Goal: Information Seeking & Learning: Learn about a topic

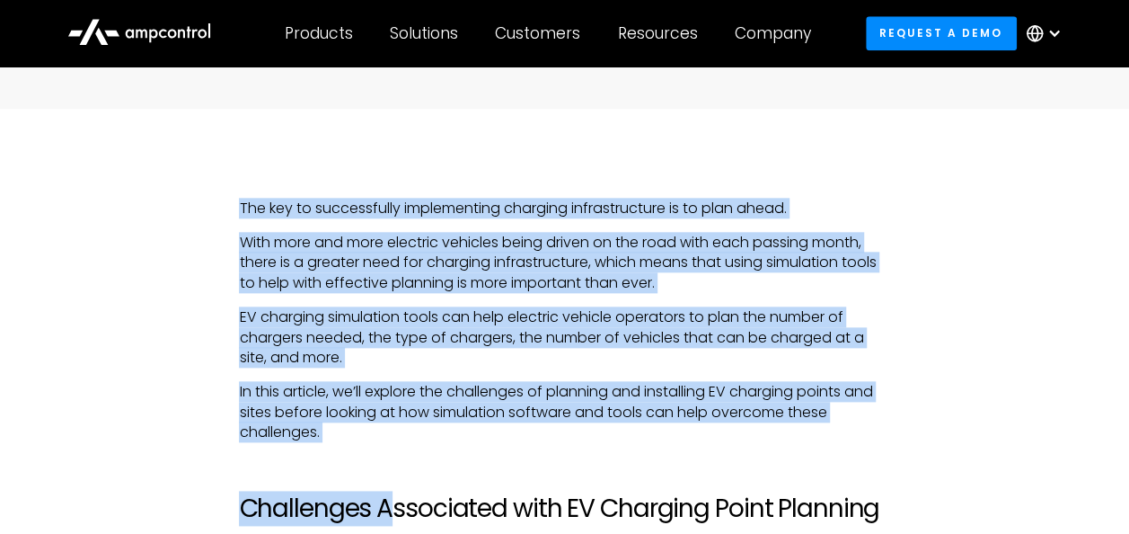
scroll to position [988, 0]
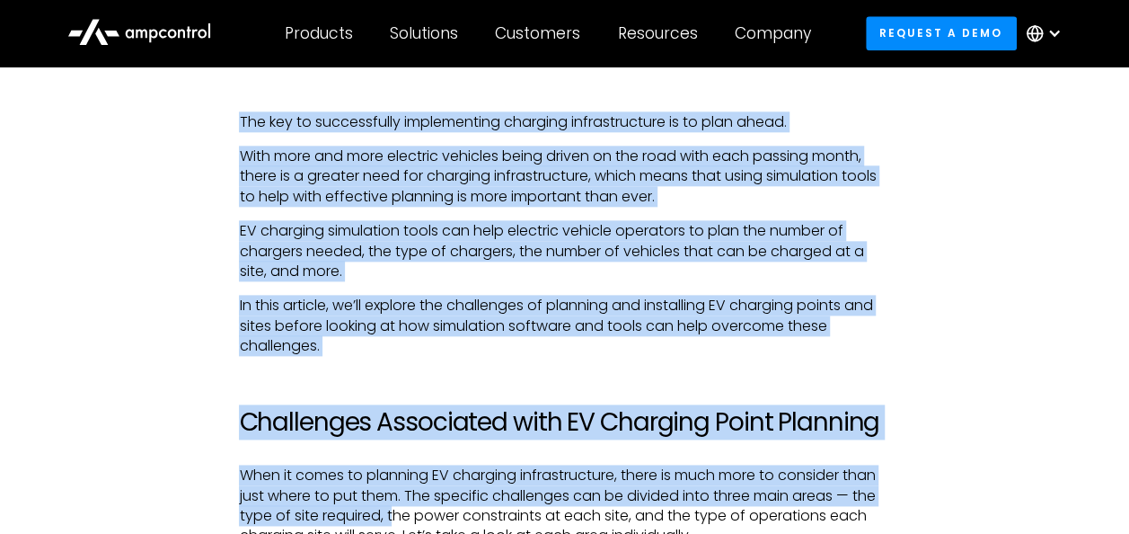
drag, startPoint x: 230, startPoint y: 253, endPoint x: 392, endPoint y: 532, distance: 322.1
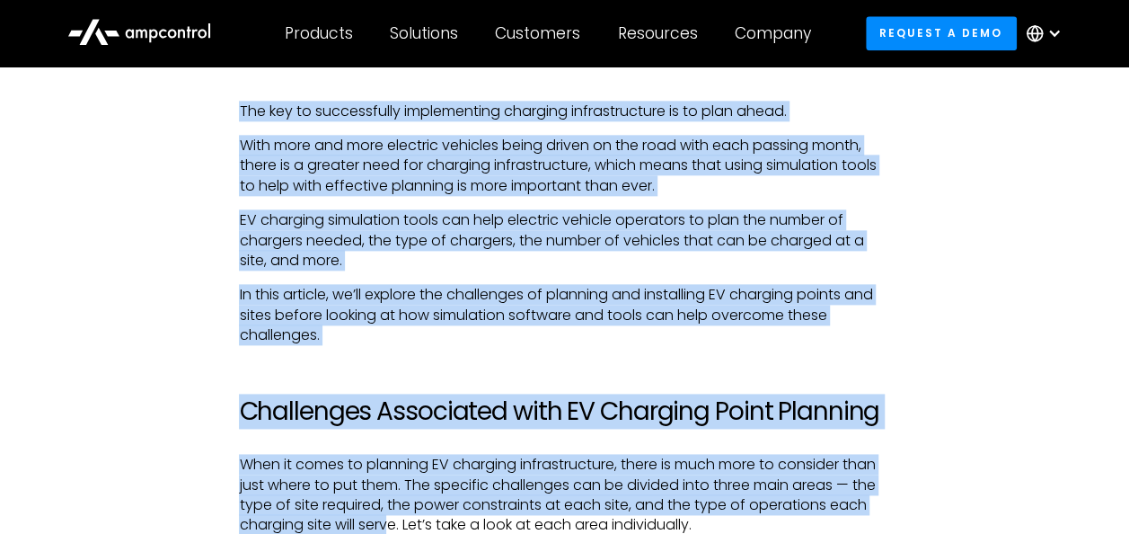
drag, startPoint x: 392, startPoint y: 532, endPoint x: 318, endPoint y: 438, distance: 119.7
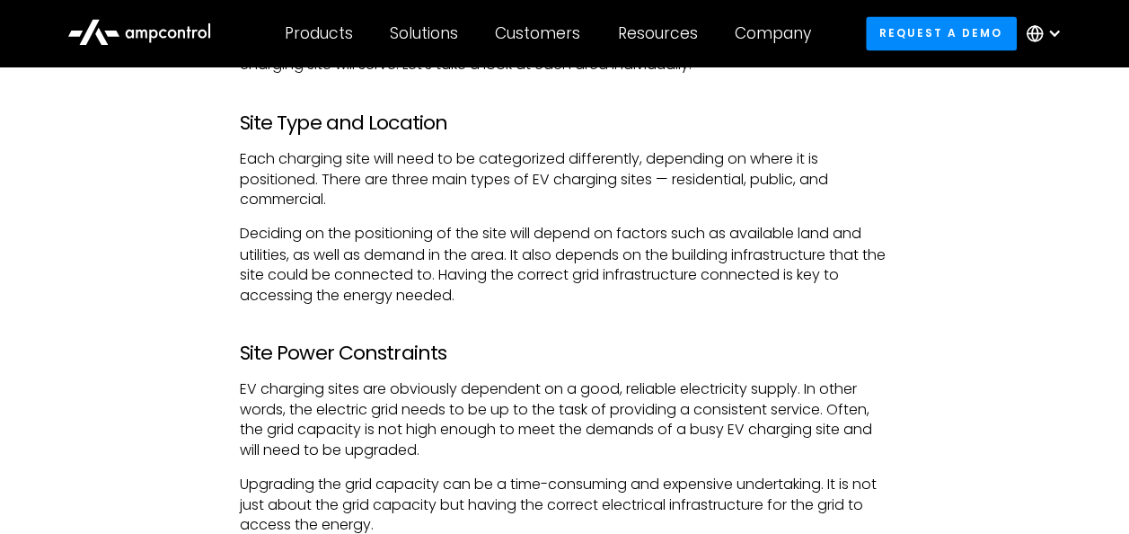
click at [318, 438] on p "EV charging sites are obviously dependent on a good, reliable electricity suppl…" at bounding box center [564, 418] width 651 height 81
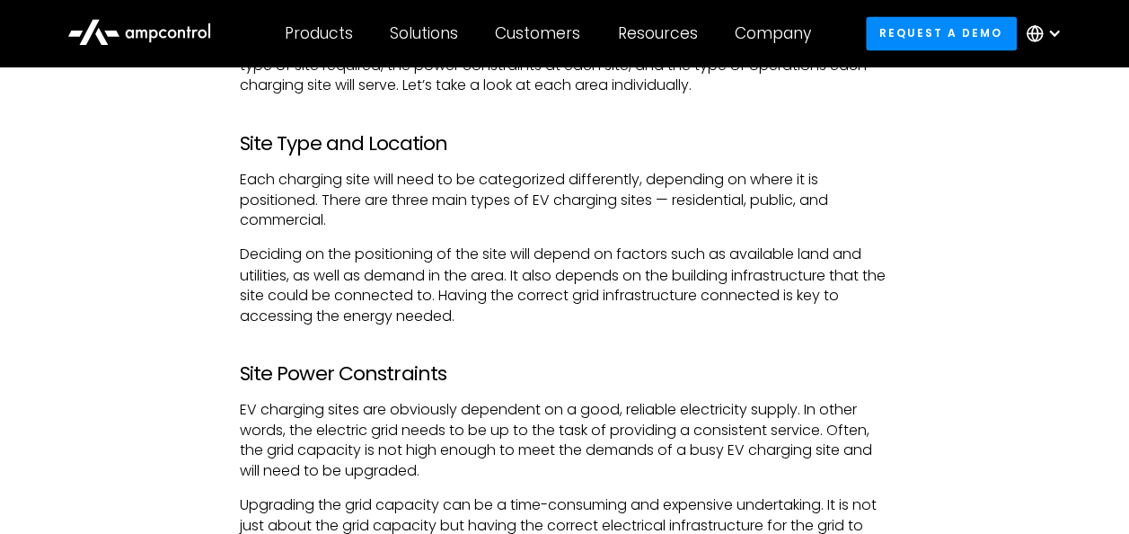
scroll to position [2361, 0]
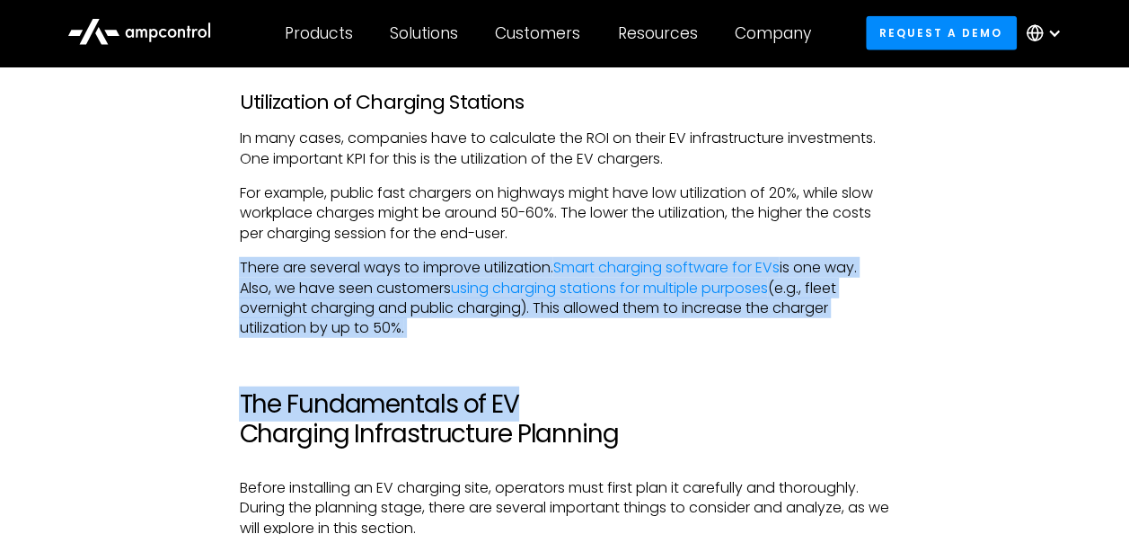
drag, startPoint x: 510, startPoint y: 358, endPoint x: 207, endPoint y: 262, distance: 318.3
click at [283, 279] on p "There are several ways to improve utilization. Smart charging software for EVs …" at bounding box center [564, 298] width 651 height 81
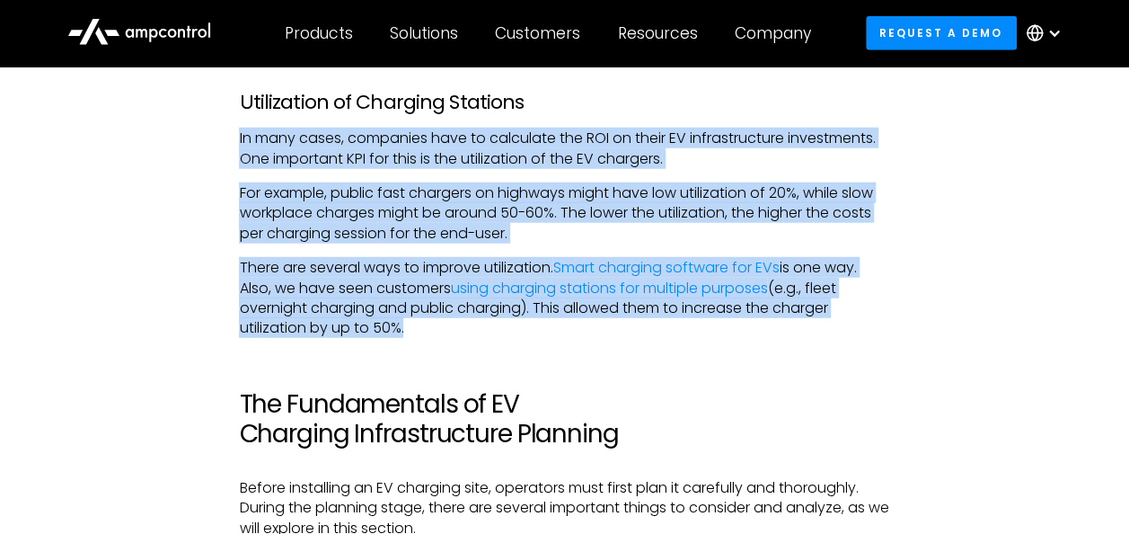
drag, startPoint x: 402, startPoint y: 326, endPoint x: 236, endPoint y: 141, distance: 248.2
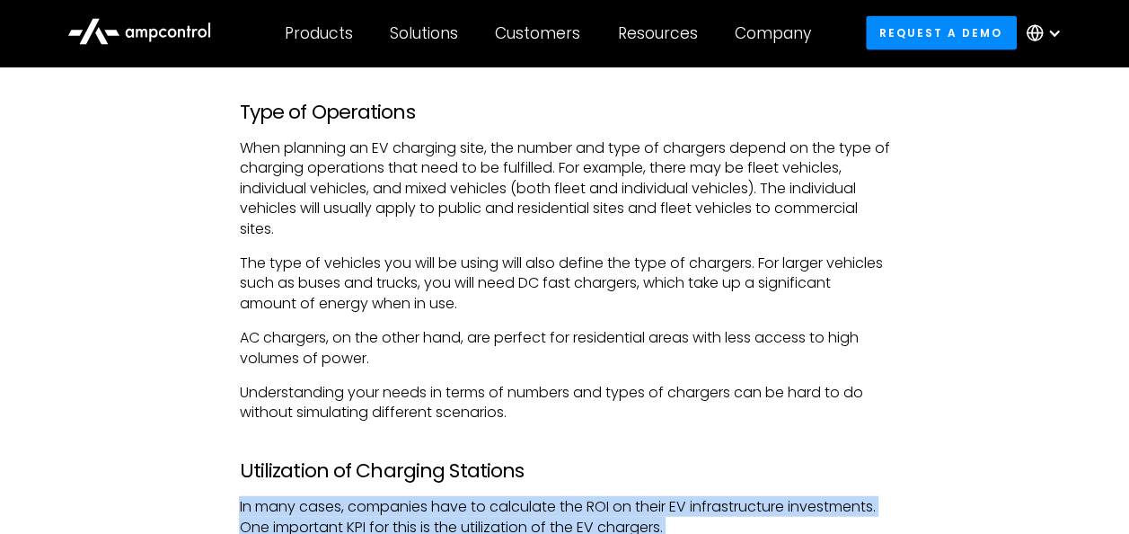
scroll to position [1991, 0]
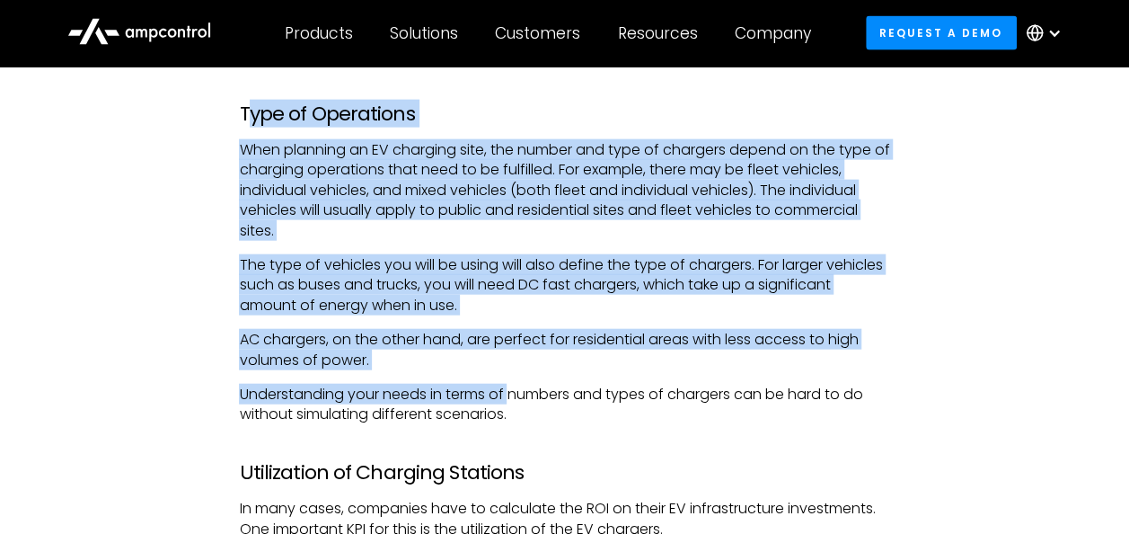
drag, startPoint x: 245, startPoint y: 105, endPoint x: 571, endPoint y: 443, distance: 469.6
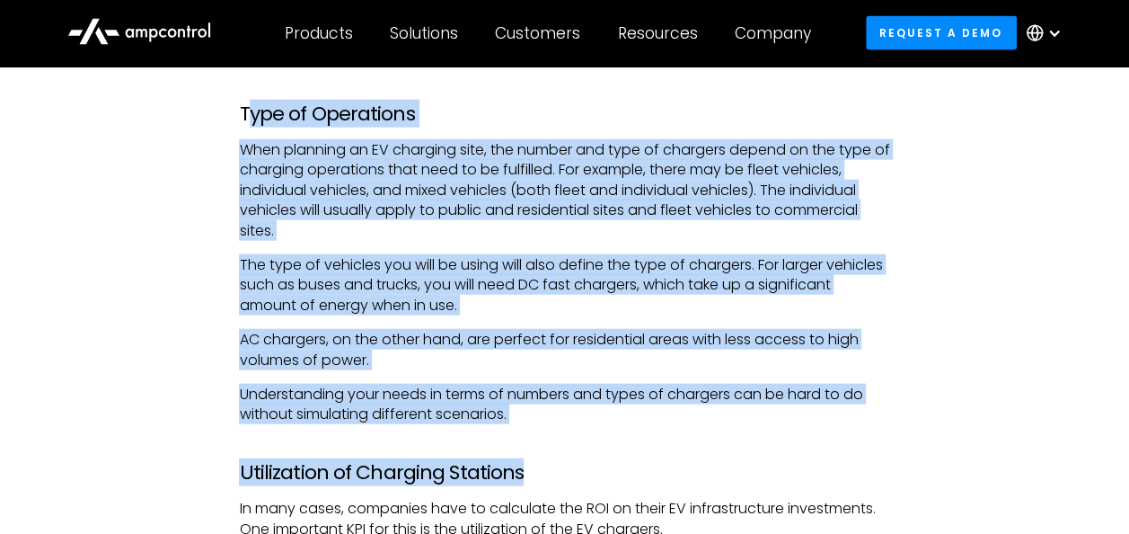
drag, startPoint x: 571, startPoint y: 443, endPoint x: 489, endPoint y: 422, distance: 85.2
click at [489, 422] on p "Understanding your needs in terms of numbers and types of chargers can be hard …" at bounding box center [564, 405] width 651 height 40
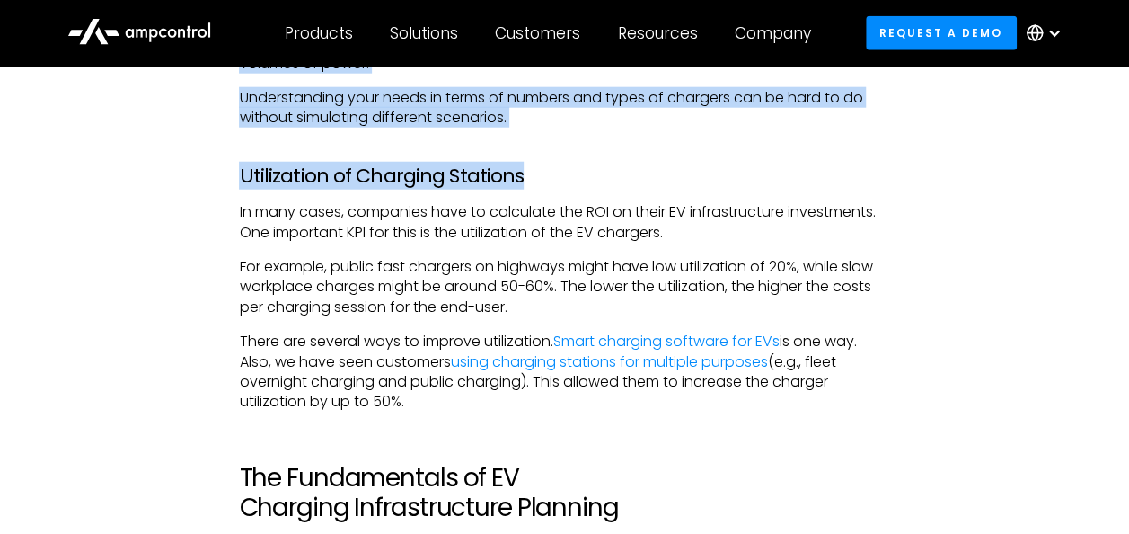
scroll to position [2367, 0]
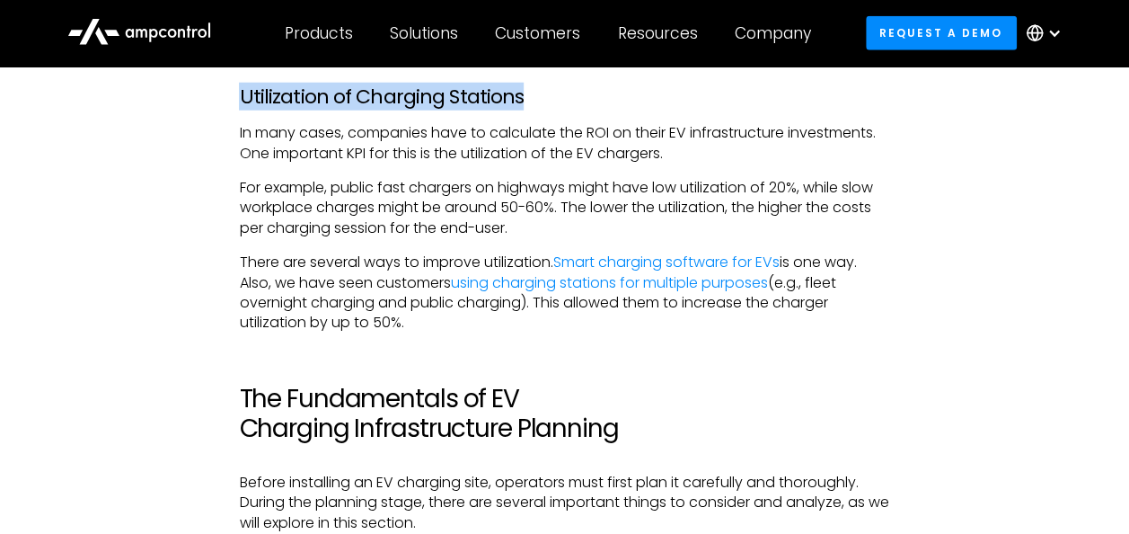
drag, startPoint x: 239, startPoint y: 137, endPoint x: 410, endPoint y: 321, distance: 251.1
click at [410, 321] on p "There are several ways to improve utilization. Smart charging software for EVs …" at bounding box center [564, 292] width 651 height 81
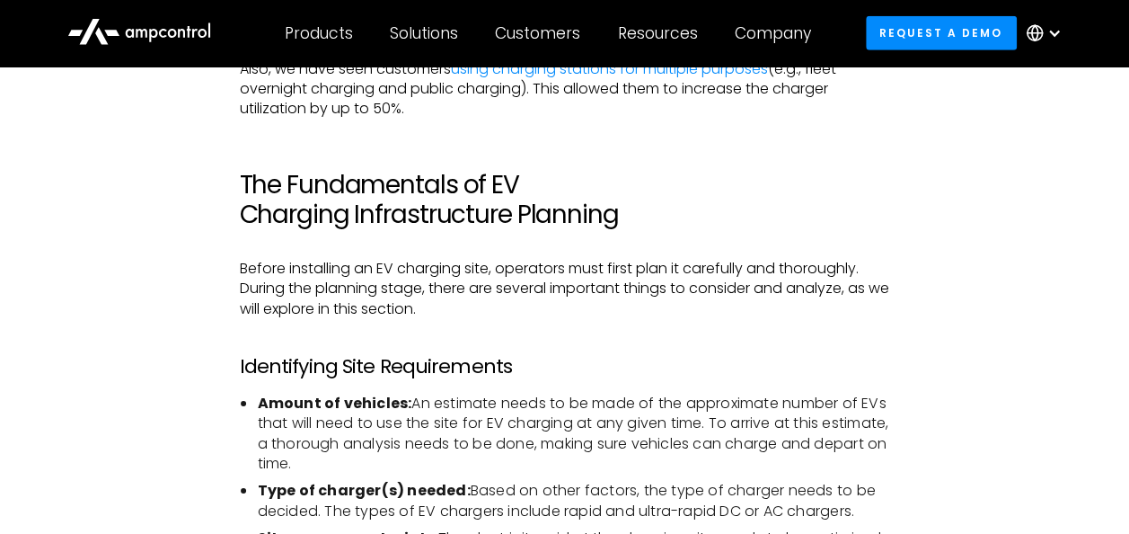
scroll to position [2566, 0]
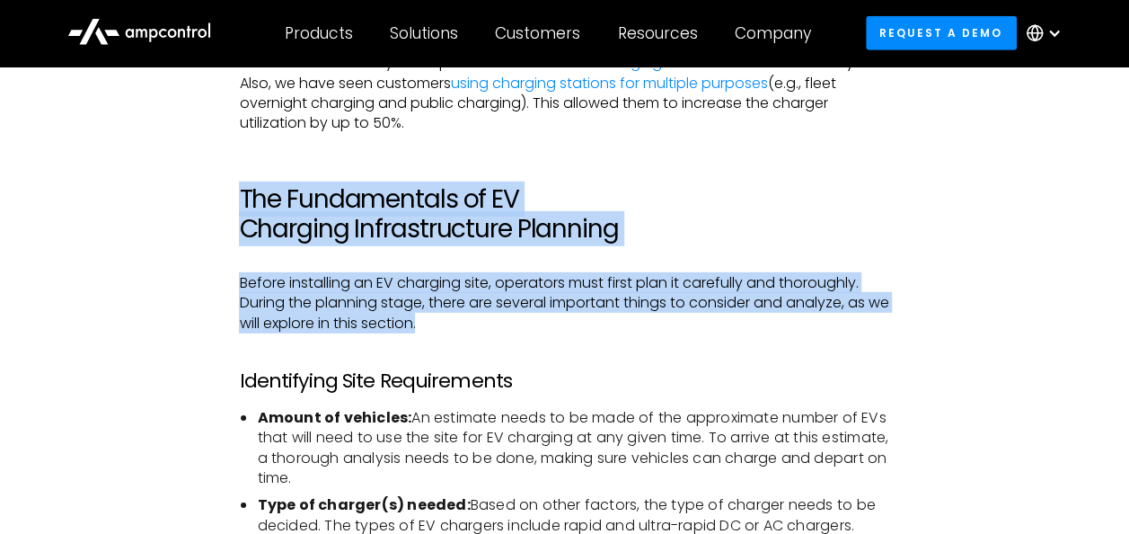
drag, startPoint x: 455, startPoint y: 323, endPoint x: 201, endPoint y: 188, distance: 287.4
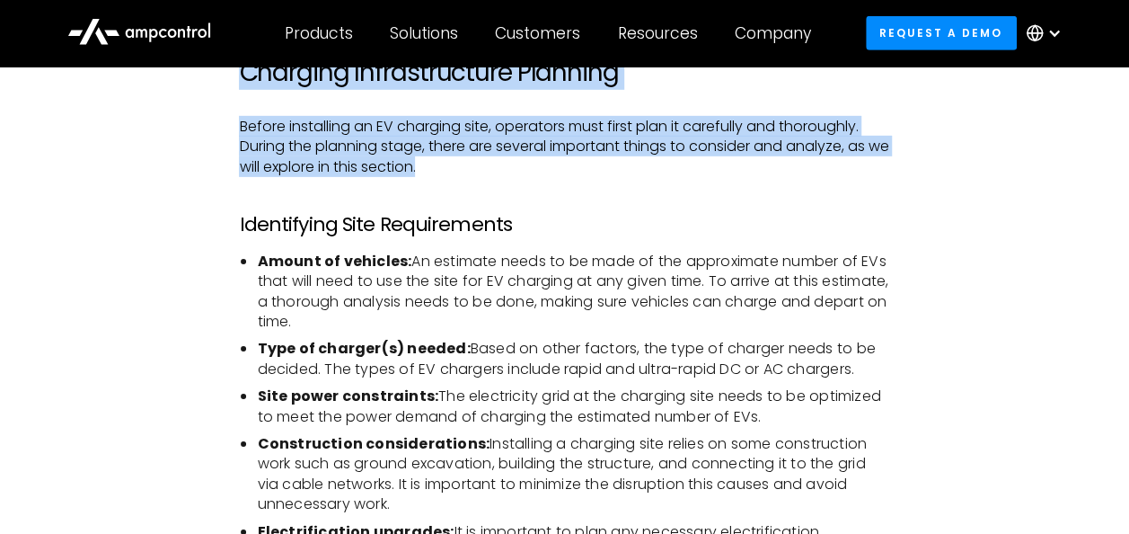
scroll to position [2730, 0]
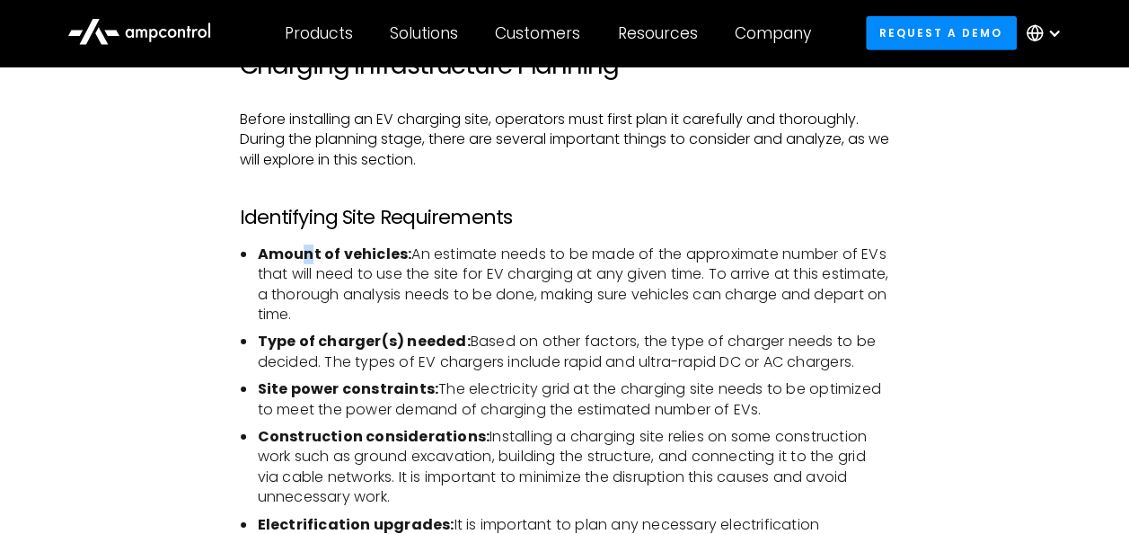
drag, startPoint x: 201, startPoint y: 188, endPoint x: 307, endPoint y: 235, distance: 116.2
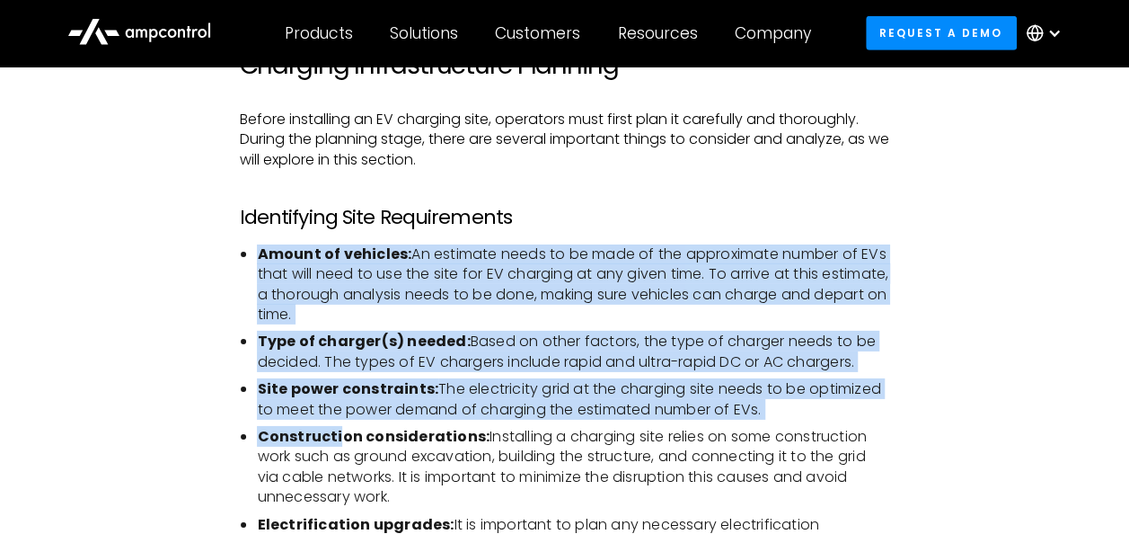
drag, startPoint x: 307, startPoint y: 235, endPoint x: 348, endPoint y: 437, distance: 205.3
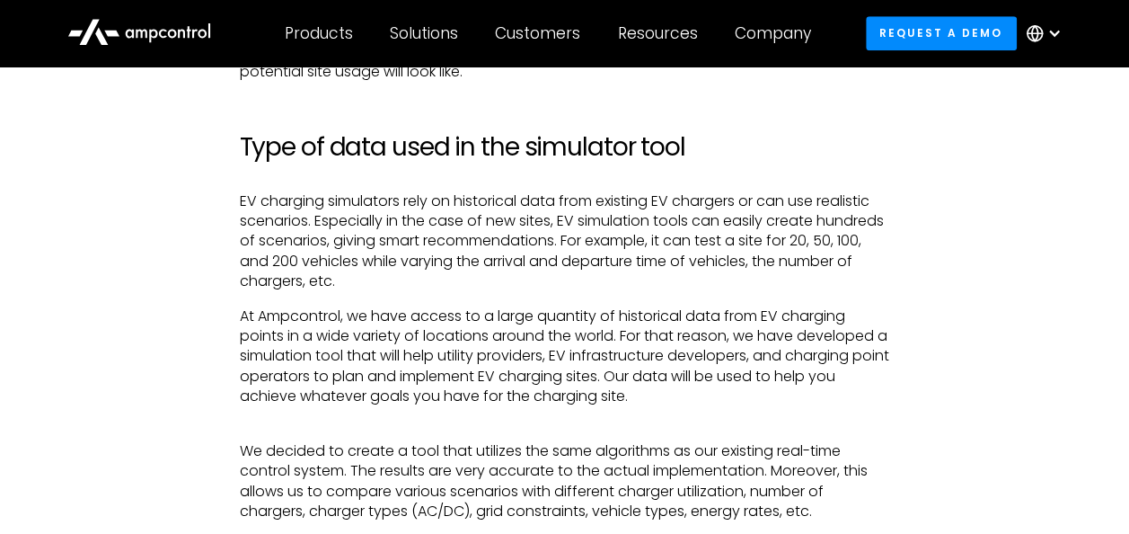
scroll to position [4165, 0]
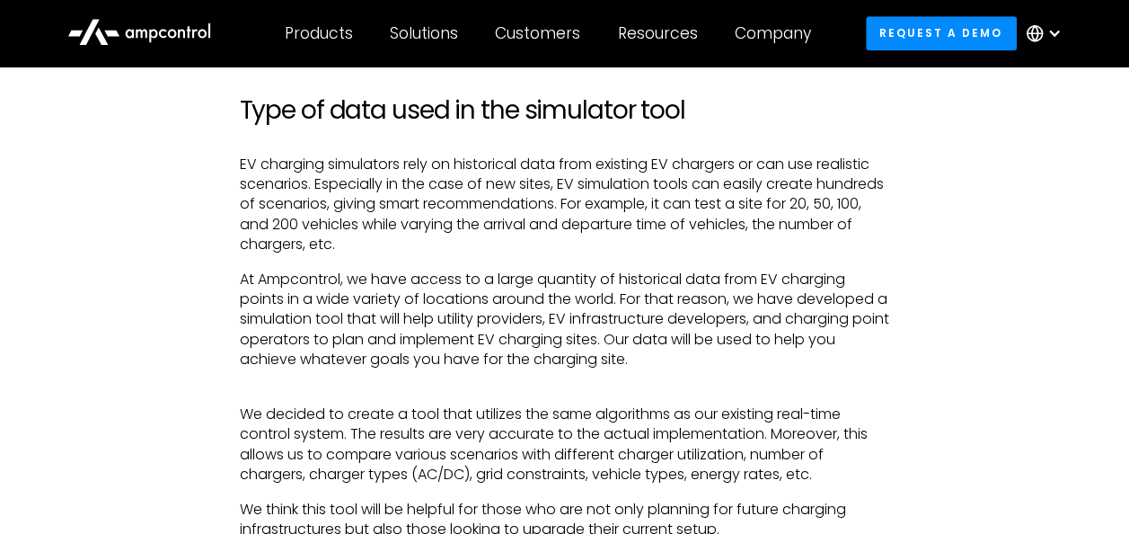
click at [356, 438] on p "We decided to create a tool that utilizes the same algorithms as our existing r…" at bounding box center [564, 435] width 651 height 101
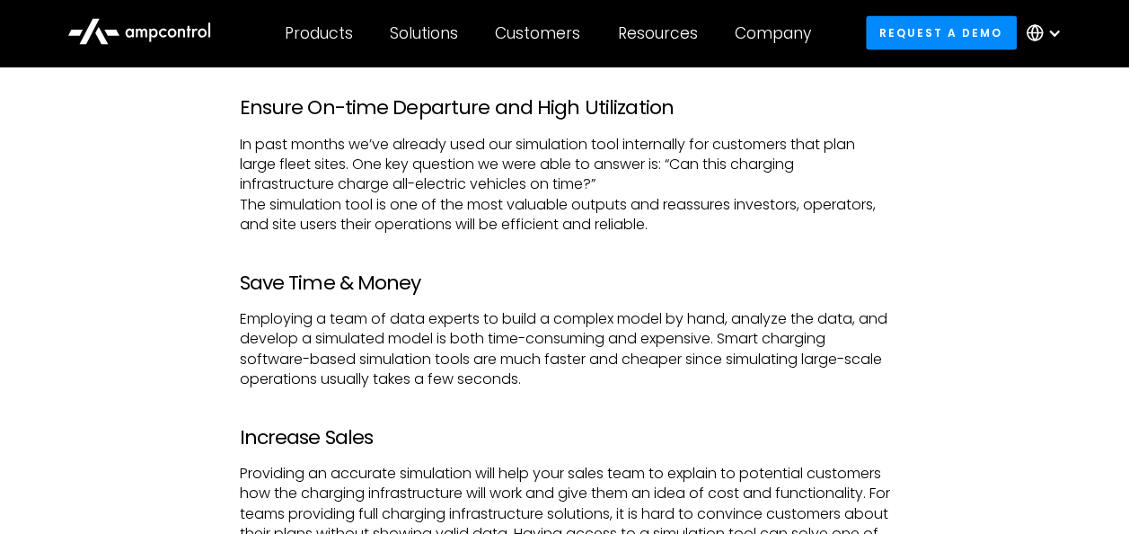
scroll to position [5152, 0]
